Goal: Check status: Check status

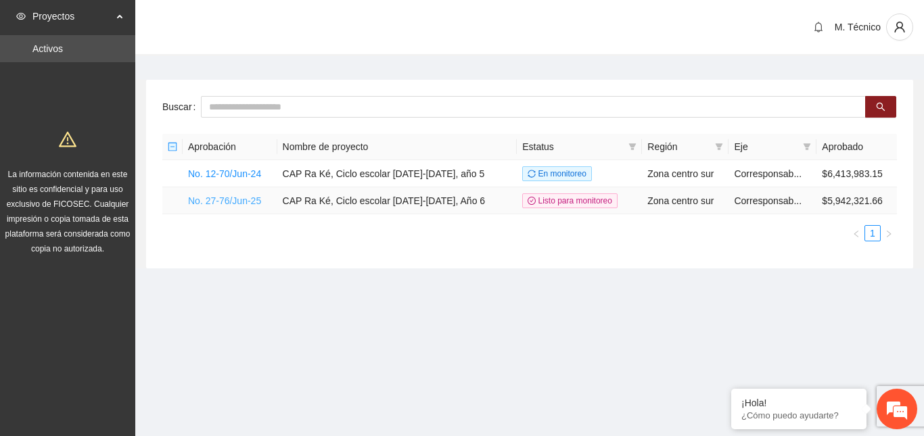
click at [210, 198] on link "No. 27-76/Jun-25" at bounding box center [224, 201] width 73 height 11
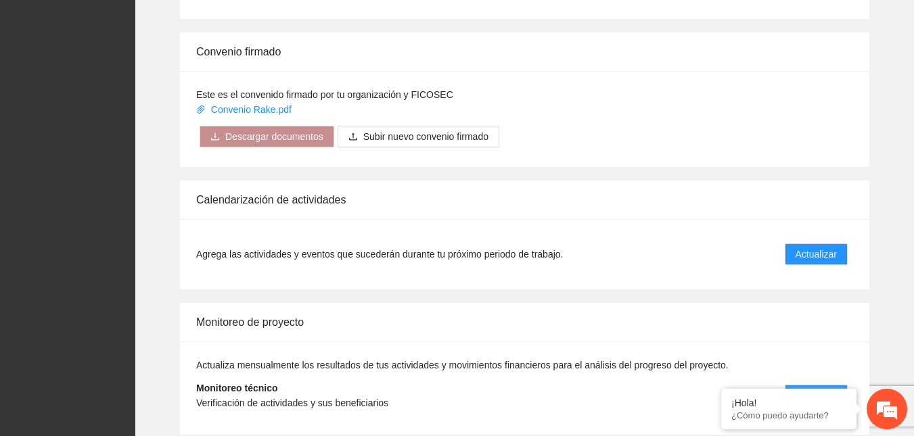
scroll to position [1329, 0]
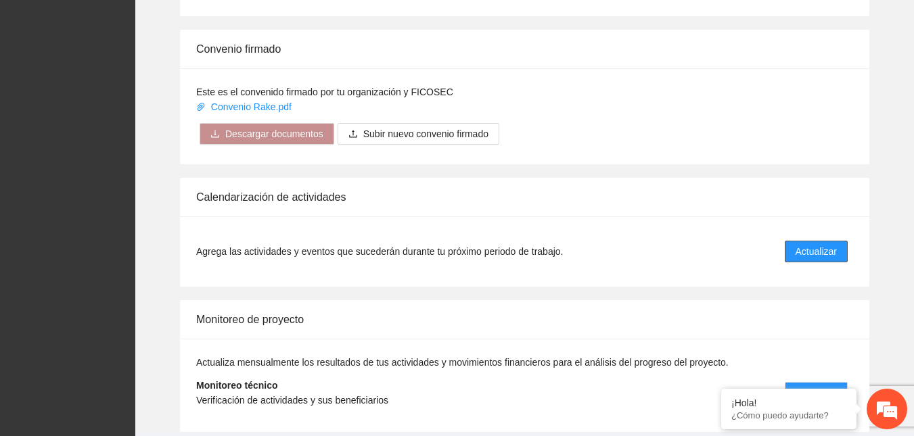
click at [822, 244] on span "Actualizar" at bounding box center [816, 251] width 41 height 15
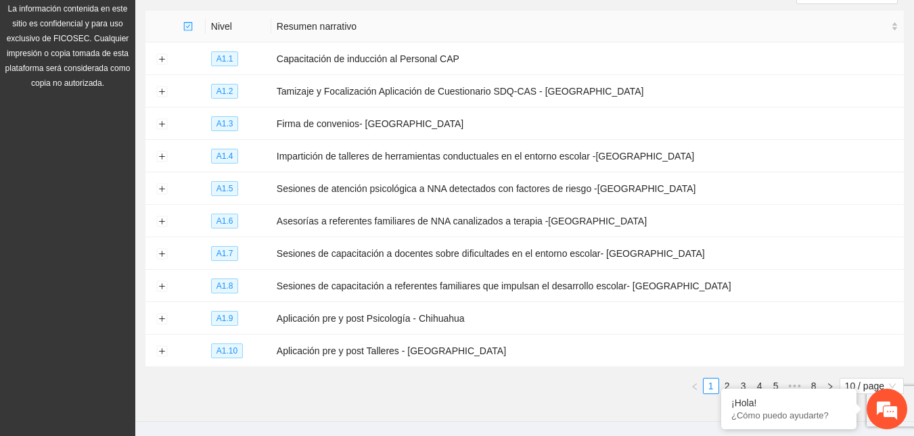
scroll to position [199, 0]
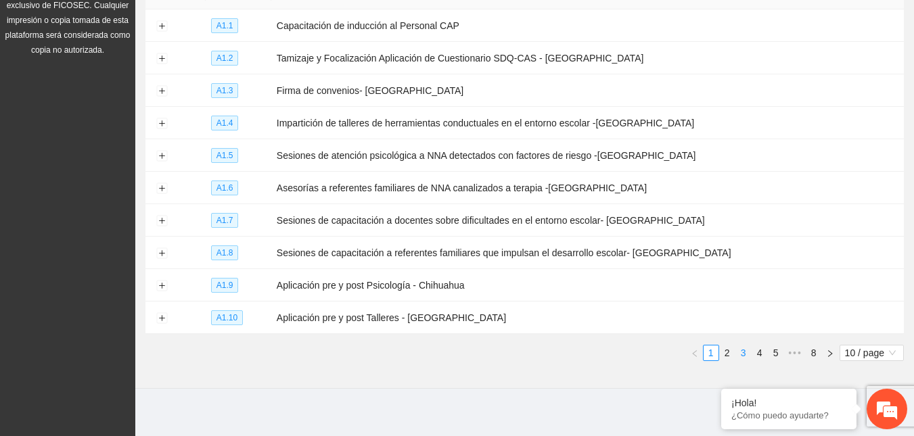
click at [742, 348] on link "3" at bounding box center [743, 353] width 15 height 15
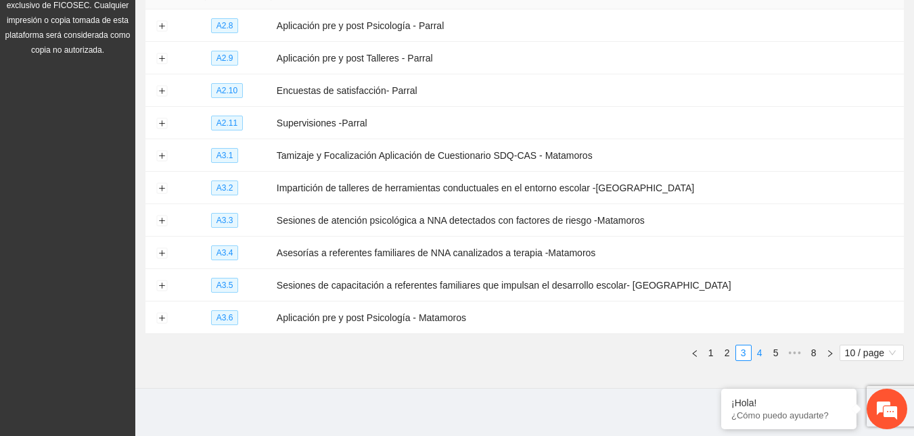
click at [763, 346] on link "4" at bounding box center [759, 353] width 15 height 15
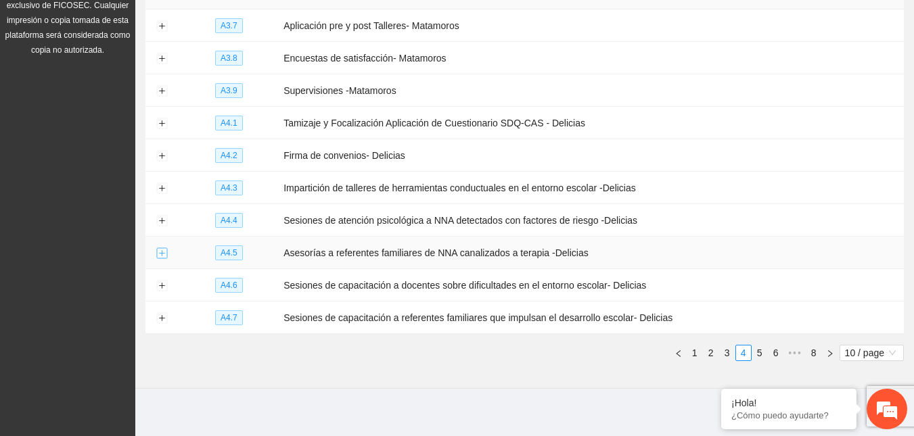
click at [167, 251] on button "Expand row" at bounding box center [161, 253] width 11 height 11
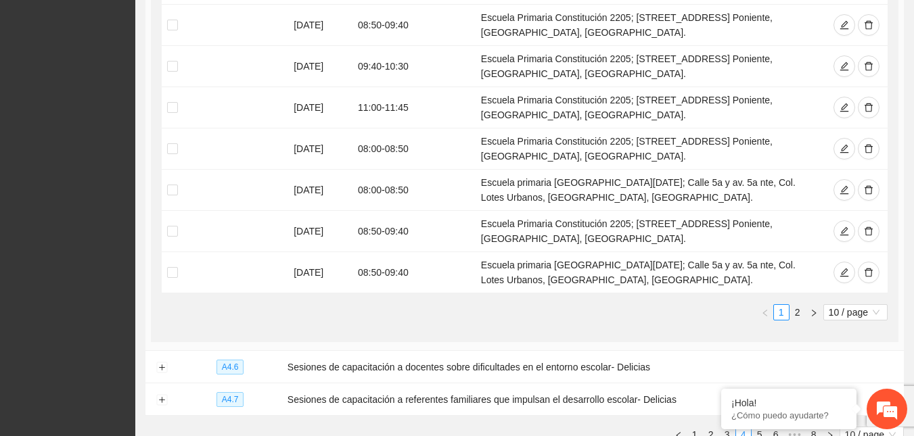
scroll to position [685, 0]
click at [863, 307] on span "10 / page" at bounding box center [855, 314] width 53 height 15
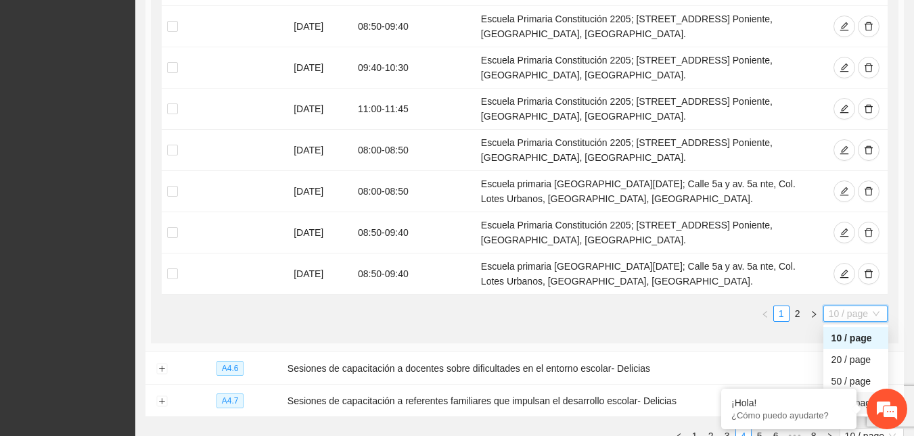
click at [851, 392] on div "100 / page" at bounding box center [856, 403] width 65 height 22
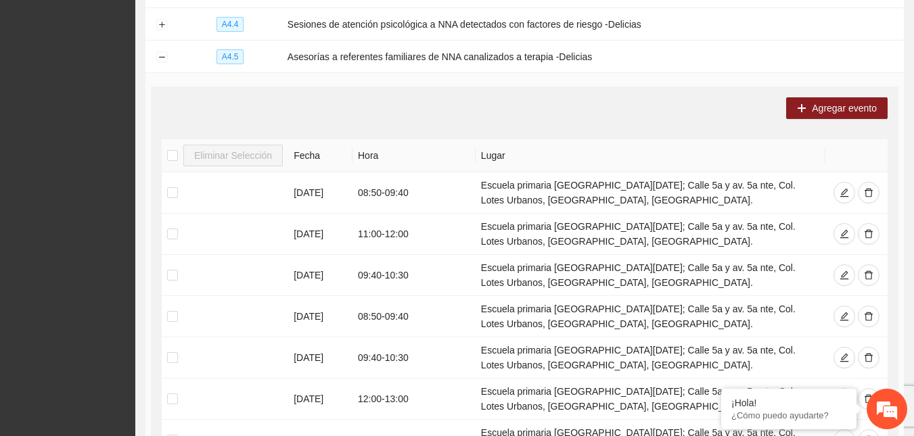
scroll to position [376, 0]
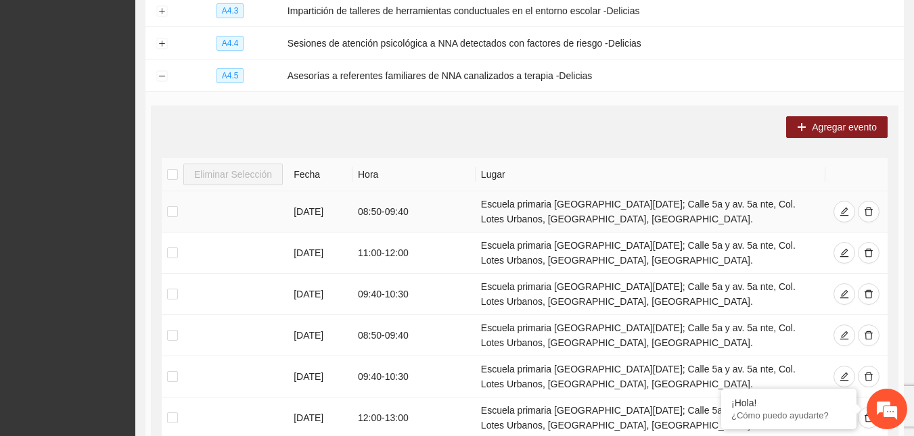
click at [162, 204] on td at bounding box center [225, 211] width 127 height 41
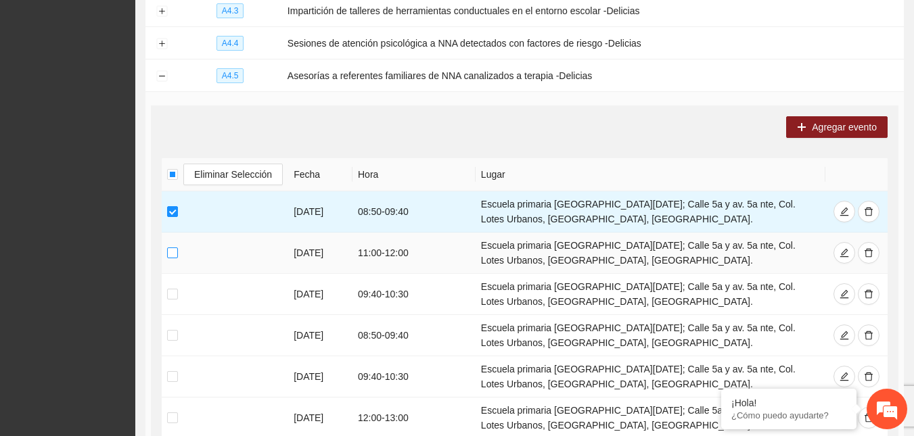
click at [171, 254] on label at bounding box center [172, 253] width 11 height 15
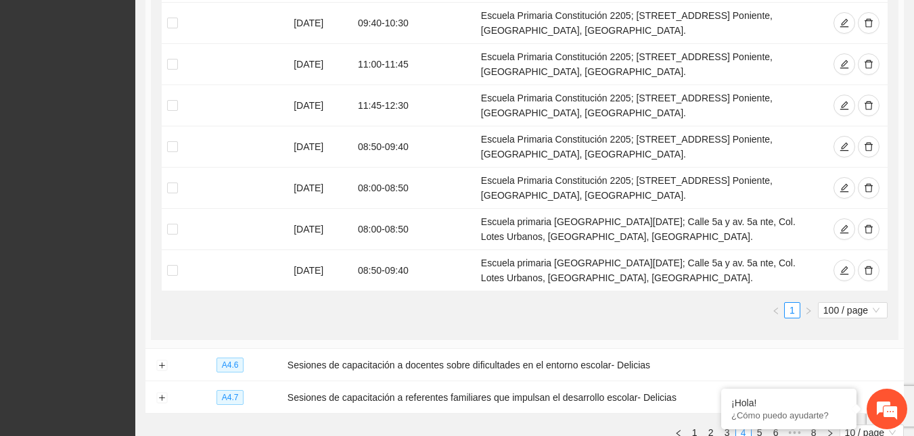
scroll to position [973, 0]
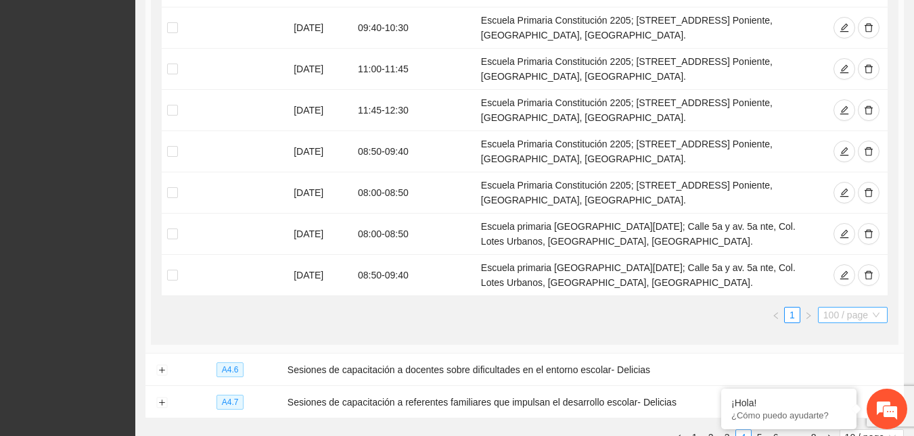
click at [847, 308] on span "100 / page" at bounding box center [853, 315] width 59 height 15
click at [852, 397] on div "100 / page" at bounding box center [853, 404] width 54 height 15
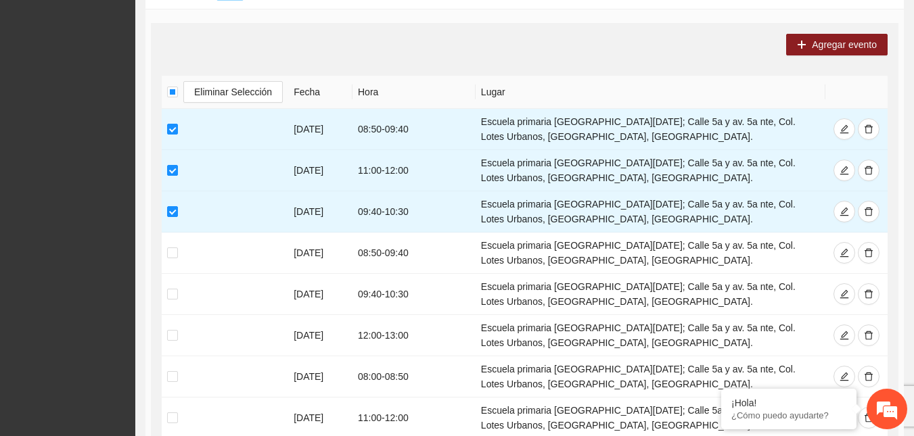
scroll to position [451, 0]
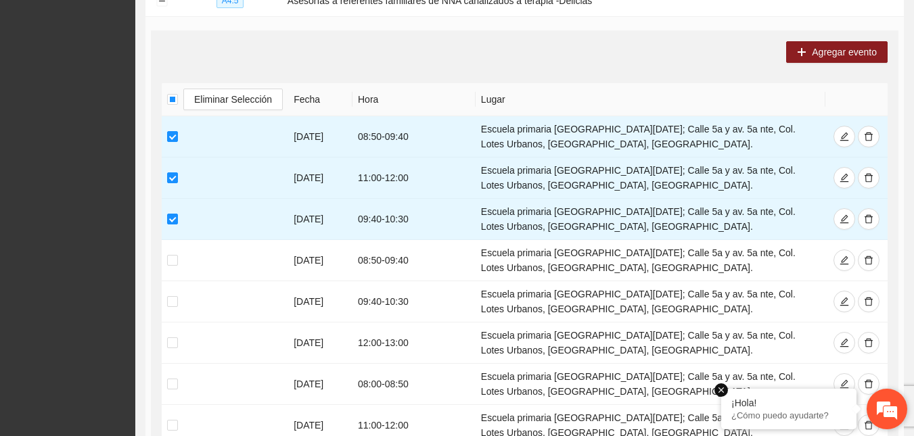
click at [723, 390] on em at bounding box center [722, 391] width 14 height 14
click at [241, 97] on span "Eliminar Selección" at bounding box center [233, 99] width 78 height 15
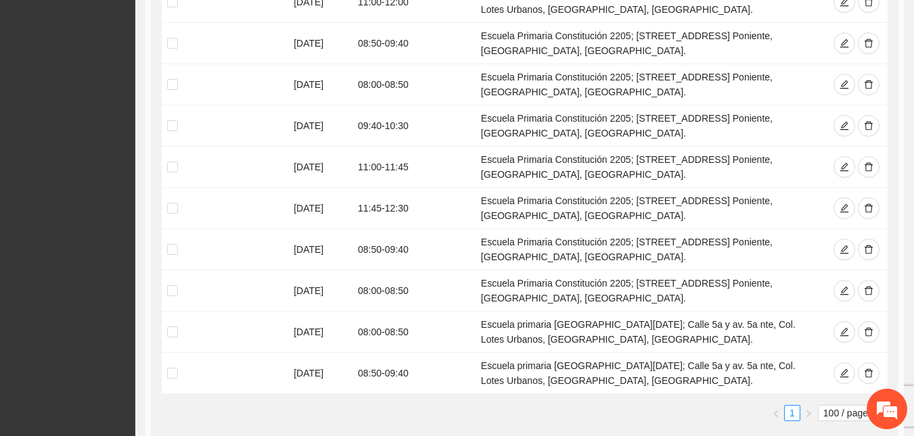
scroll to position [877, 0]
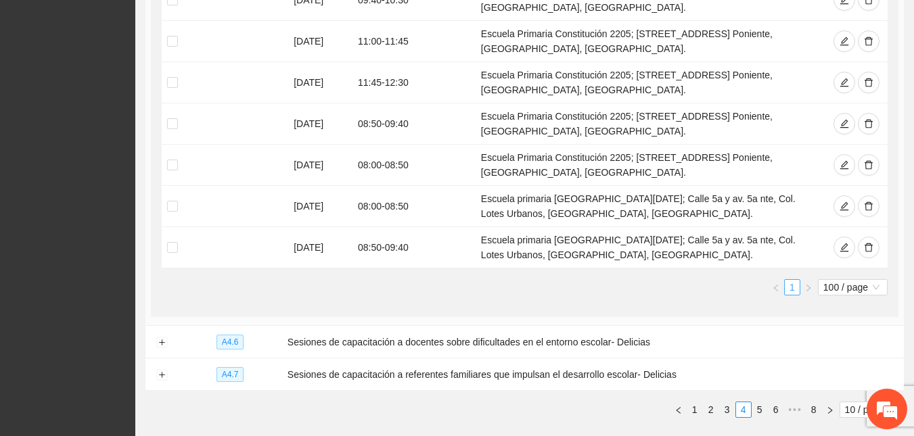
click at [794, 280] on link "1" at bounding box center [792, 287] width 15 height 15
click at [836, 280] on span "100 / page" at bounding box center [853, 287] width 59 height 15
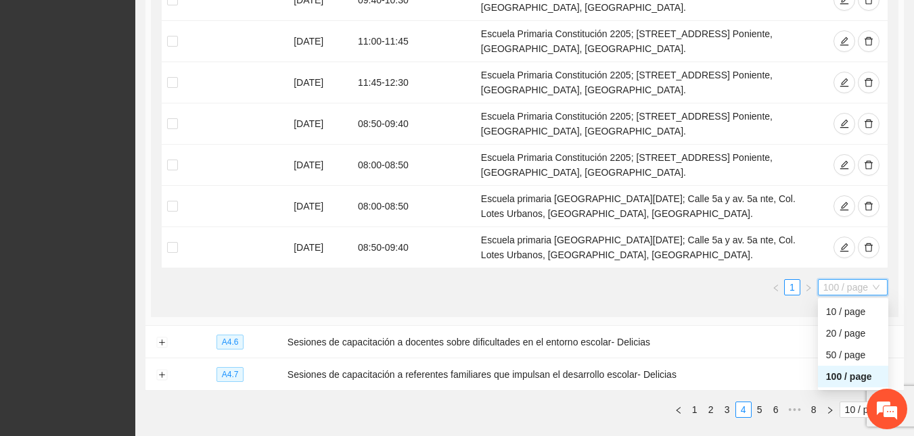
click at [839, 369] on div "100 / page" at bounding box center [853, 376] width 54 height 15
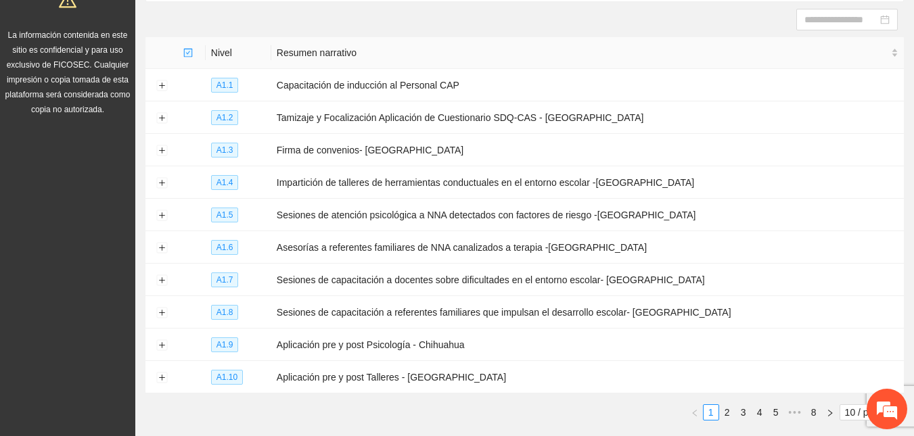
scroll to position [199, 0]
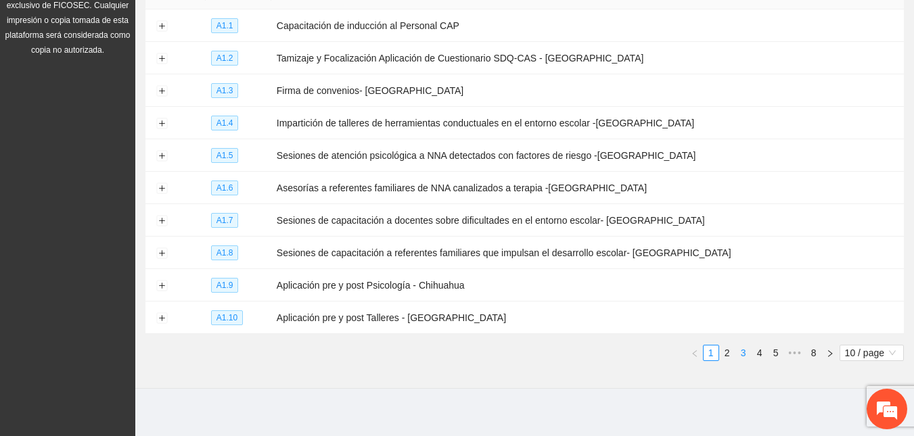
click at [742, 349] on link "3" at bounding box center [743, 353] width 15 height 15
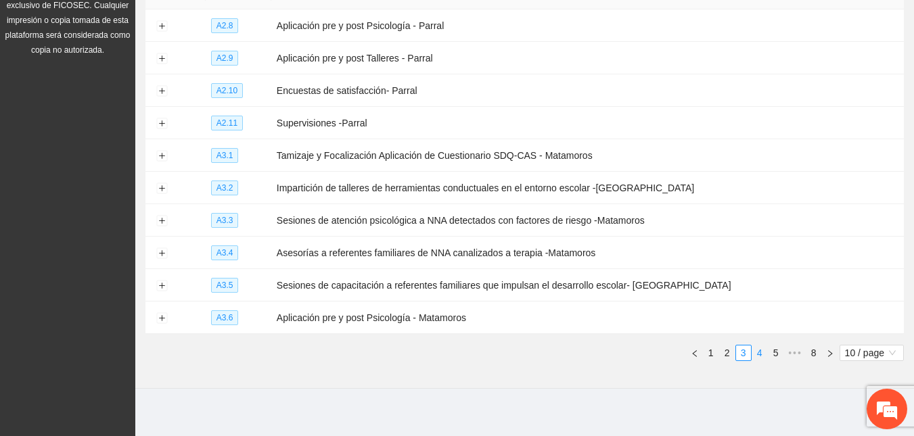
click at [757, 349] on link "4" at bounding box center [759, 353] width 15 height 15
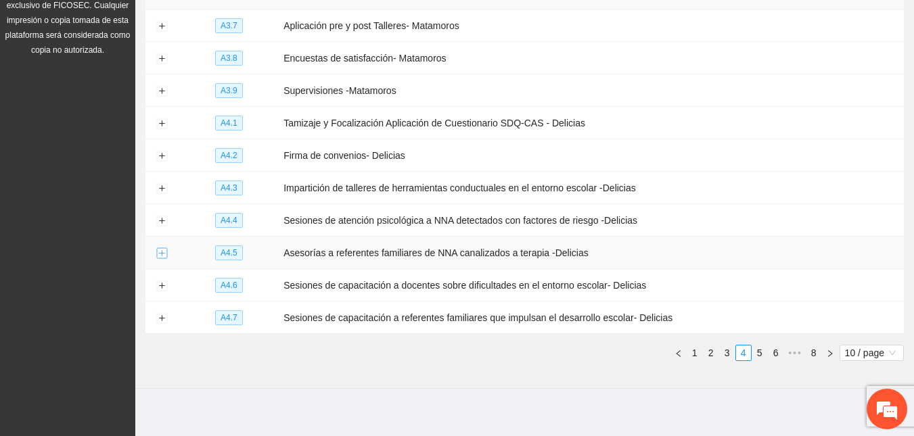
click at [156, 252] on button "Expand row" at bounding box center [161, 253] width 11 height 11
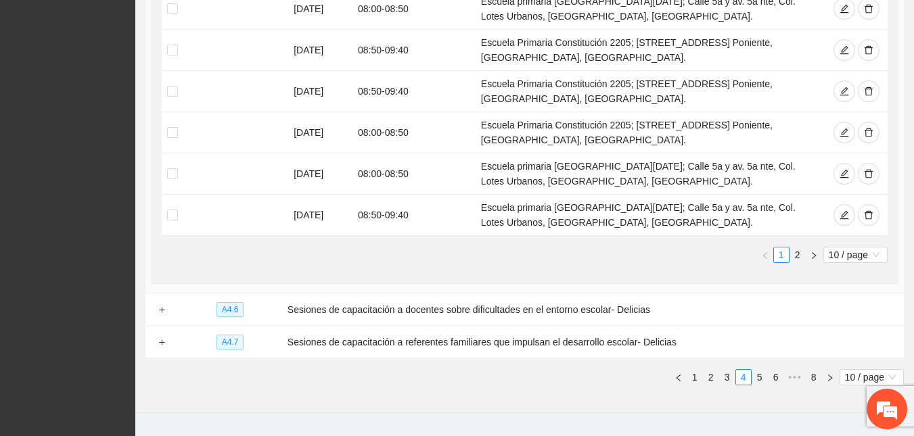
scroll to position [711, 0]
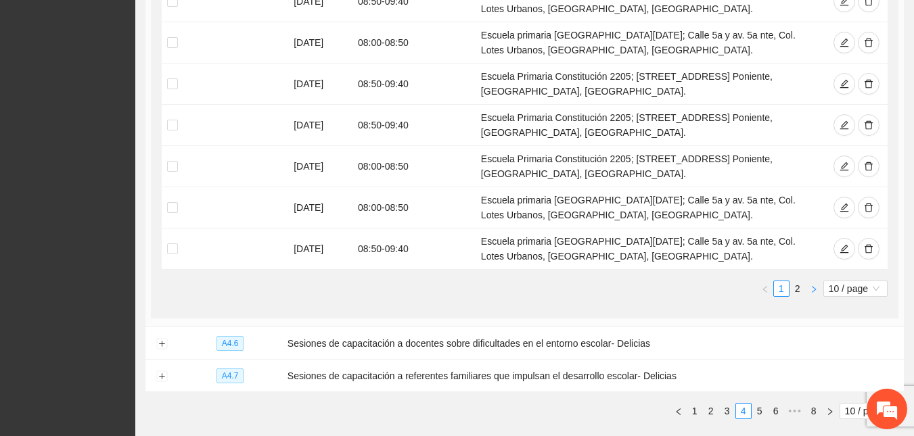
click at [813, 286] on icon "right" at bounding box center [814, 289] width 4 height 7
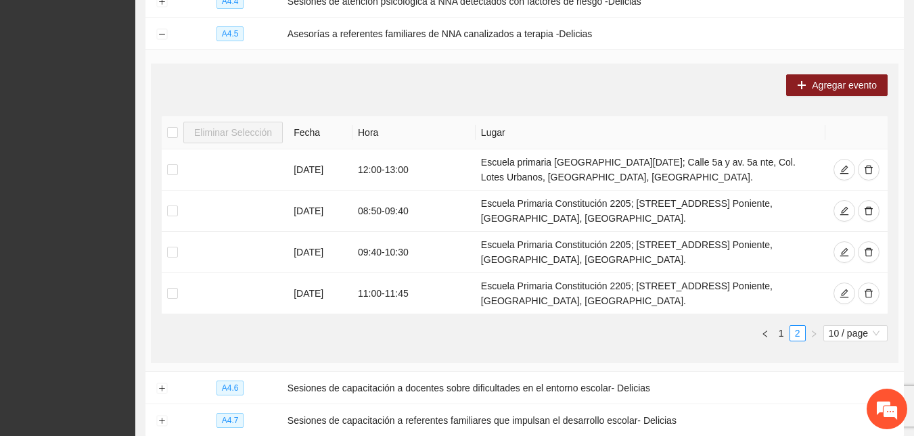
scroll to position [406, 0]
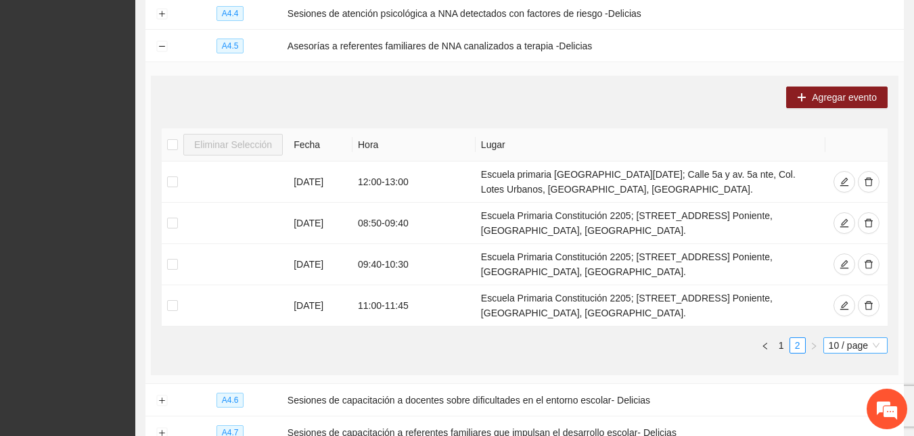
click at [864, 338] on span "10 / page" at bounding box center [855, 345] width 53 height 15
click at [843, 428] on div "100 / page" at bounding box center [856, 435] width 49 height 15
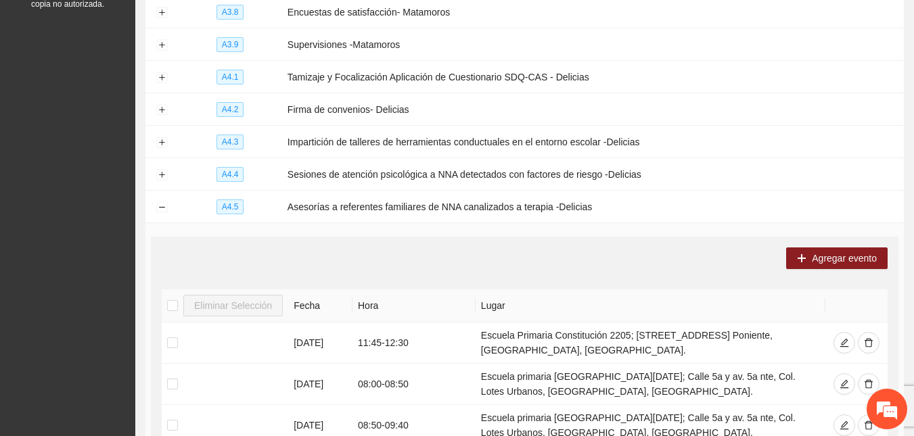
scroll to position [0, 0]
